Goal: Information Seeking & Learning: Find specific fact

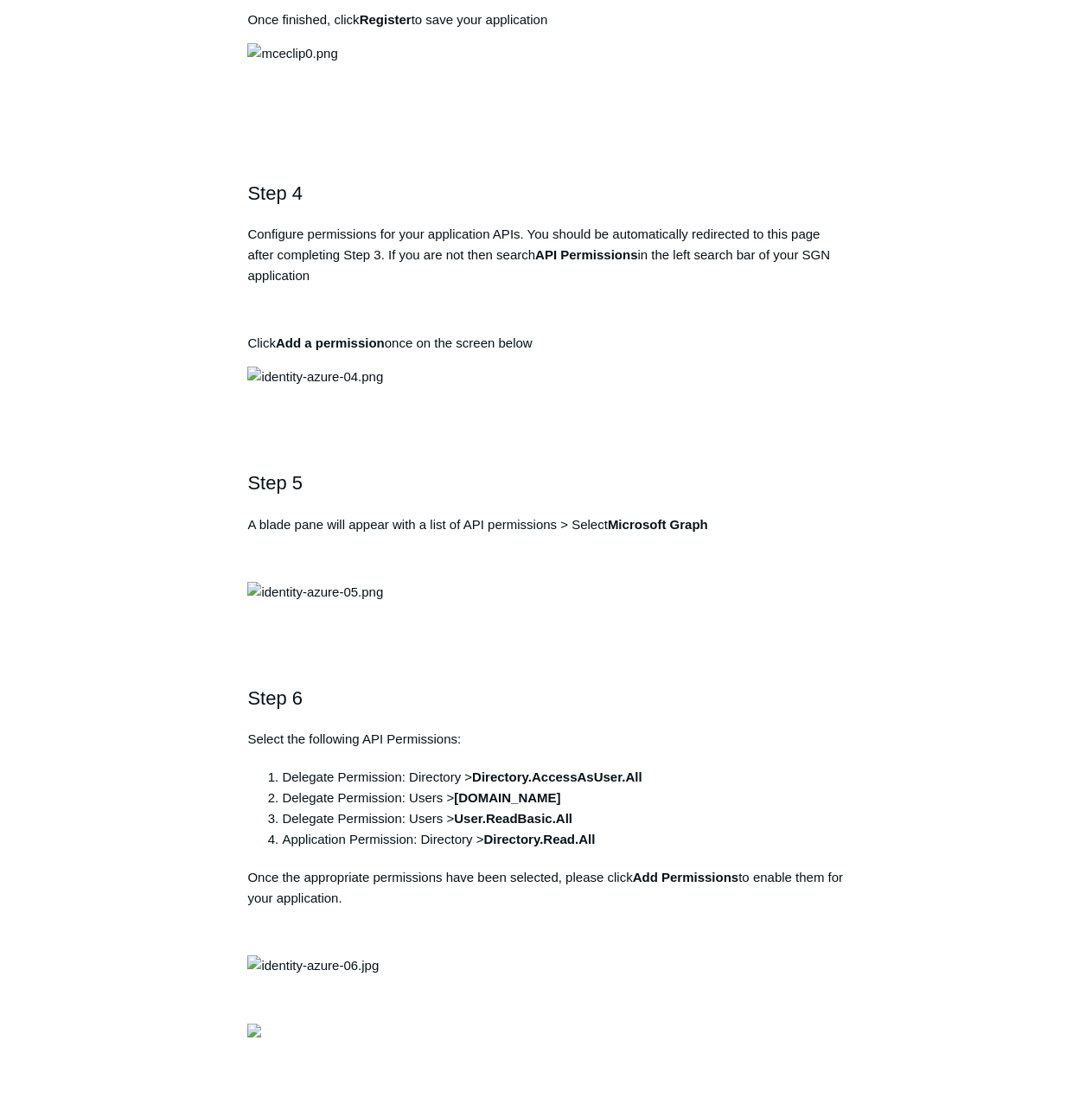
scroll to position [1470, 0]
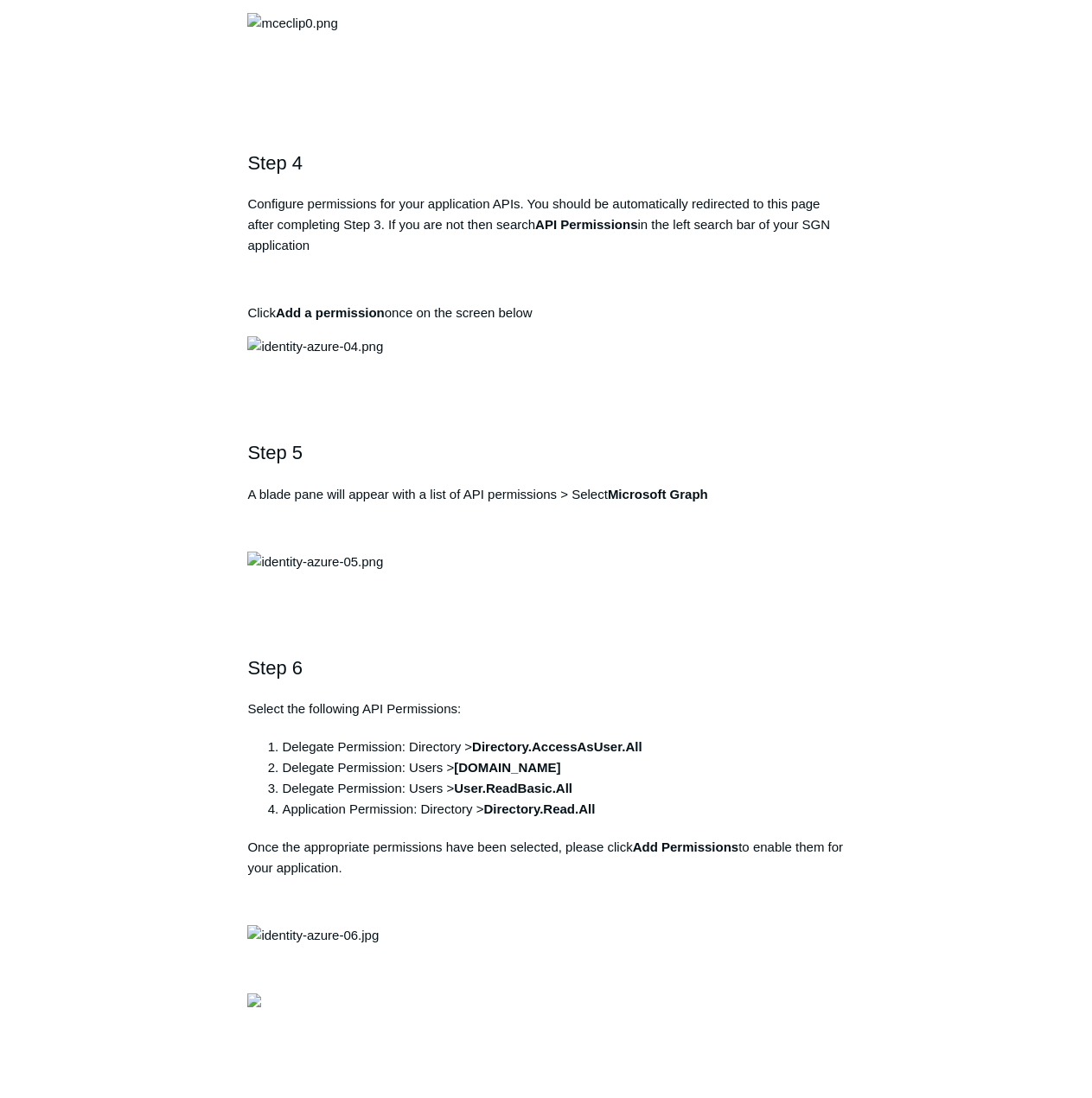
drag, startPoint x: 258, startPoint y: 467, endPoint x: 546, endPoint y: 454, distance: 288.3
copy pre "[URL][DOMAIN_NAME]"
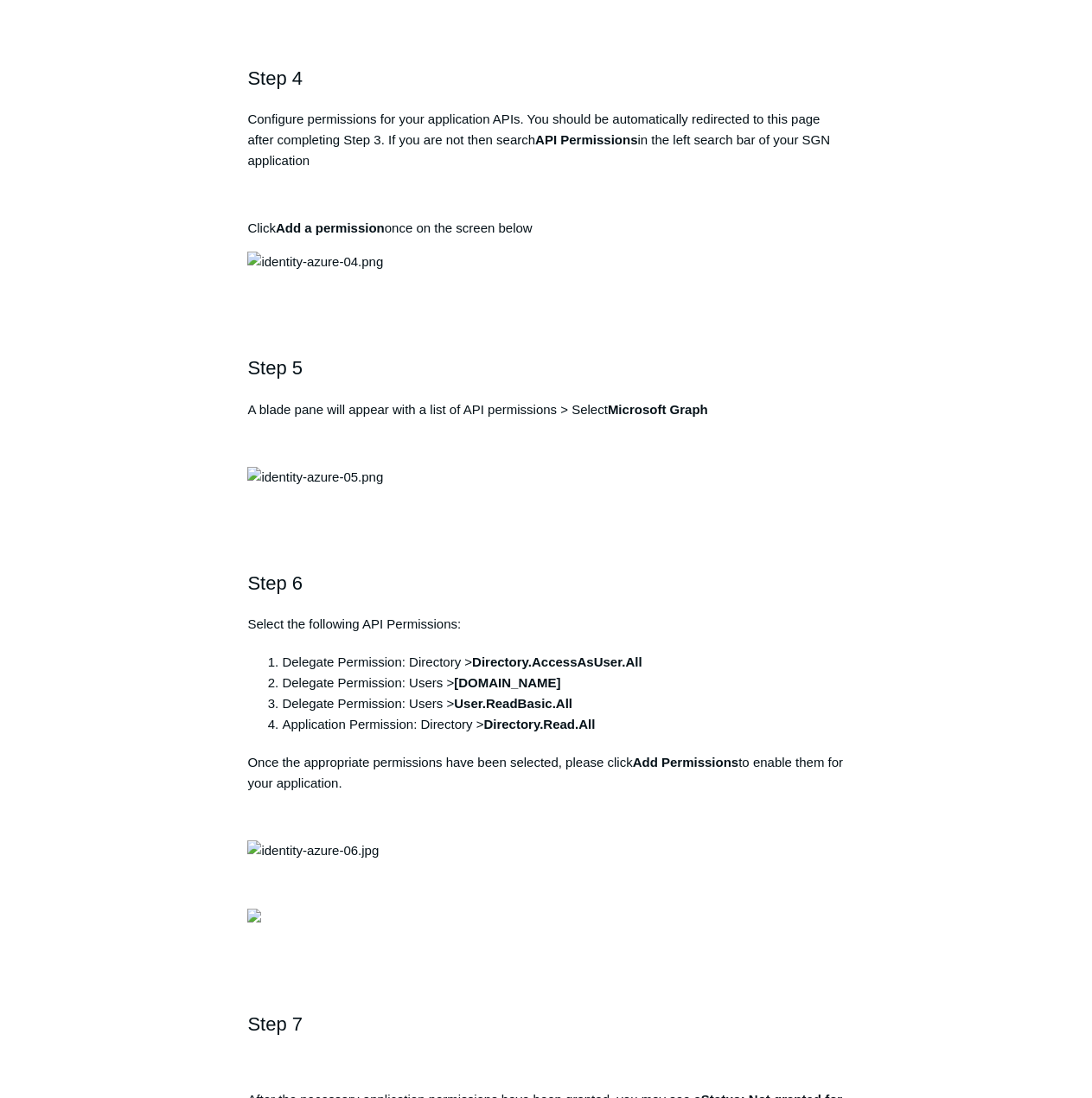
scroll to position [0, 0]
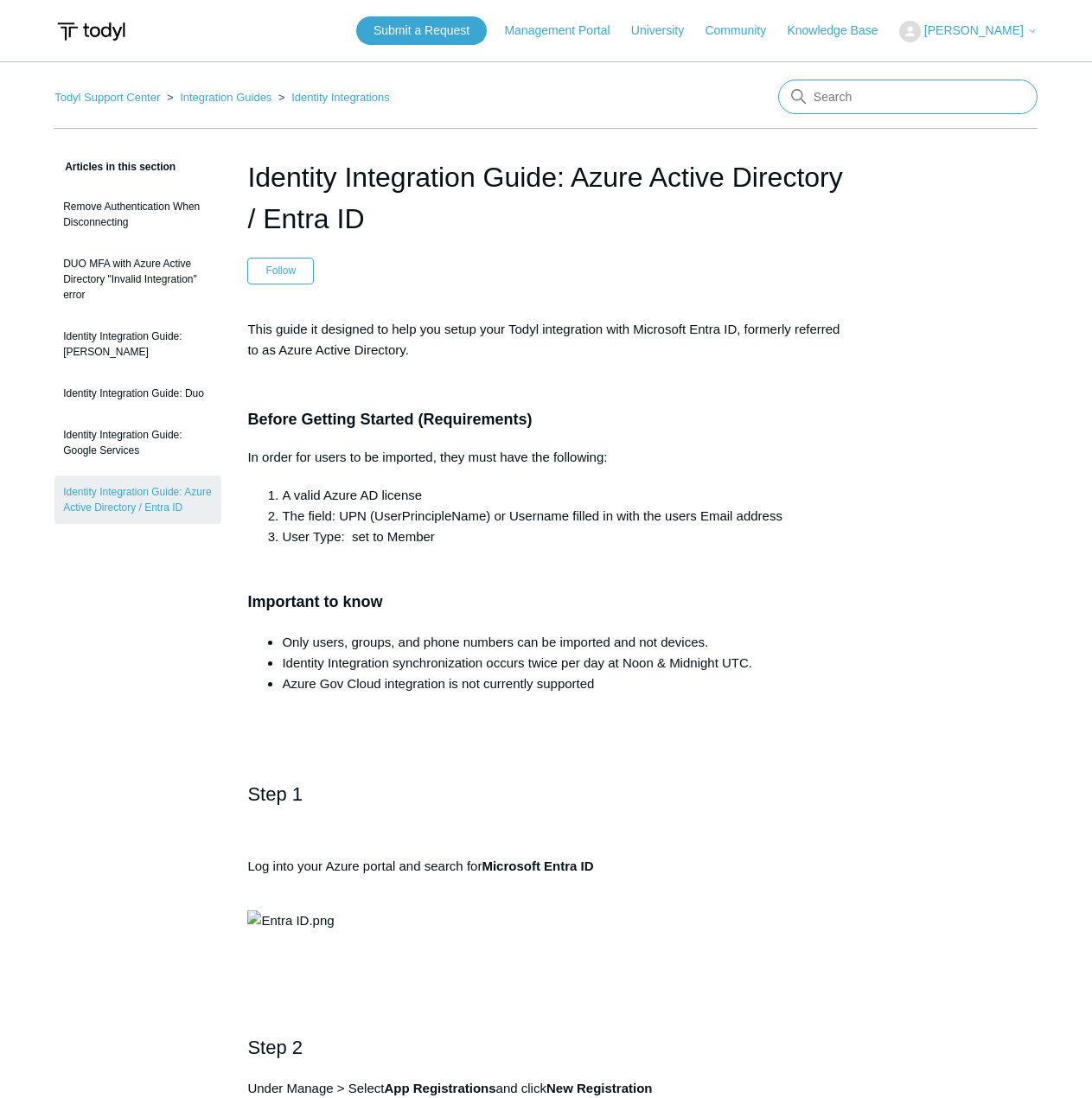
click at [831, 108] on input "Search" at bounding box center [908, 96] width 259 height 34
type input "mxdr"
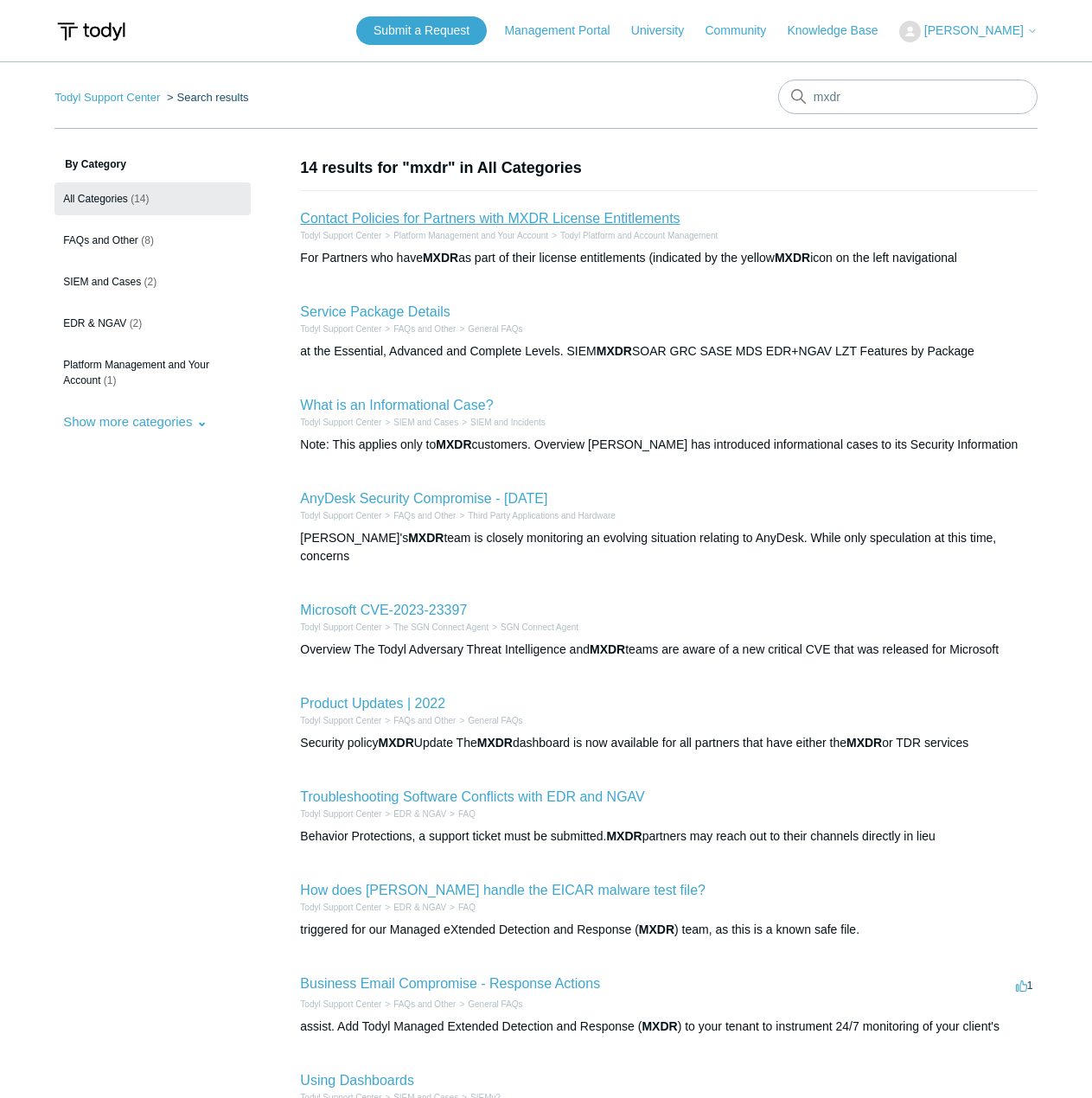
click at [494, 214] on link "Contact Policies for Partners with MXDR License Entitlements" at bounding box center [490, 219] width 380 height 14
